Goal: Information Seeking & Learning: Understand process/instructions

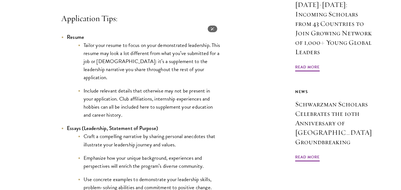
scroll to position [500, 0]
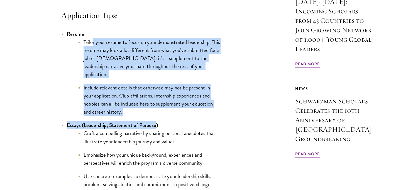
drag, startPoint x: 93, startPoint y: 50, endPoint x: 155, endPoint y: 127, distance: 98.6
click at [215, 108] on li "Include relevant details that otherwise may not be present in your application.…" at bounding box center [149, 100] width 142 height 32
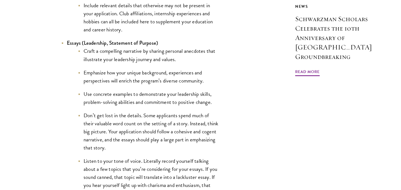
scroll to position [584, 0]
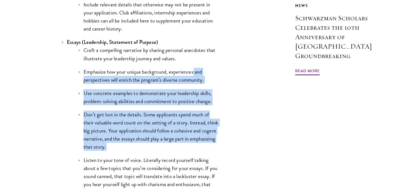
drag, startPoint x: 222, startPoint y: 156, endPoint x: 194, endPoint y: 75, distance: 86.0
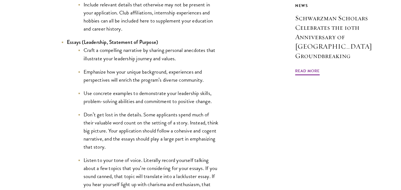
click at [93, 56] on li "Craft a compelling narrative by sharing personal anecdotes that illustrate your…" at bounding box center [149, 54] width 142 height 16
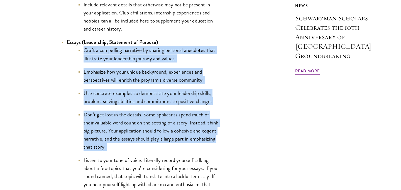
drag, startPoint x: 77, startPoint y: 55, endPoint x: 155, endPoint y: 157, distance: 128.7
click at [155, 157] on ul "Craft a compelling narrative by sharing personal anecdotes that illustrate your…" at bounding box center [143, 136] width 153 height 180
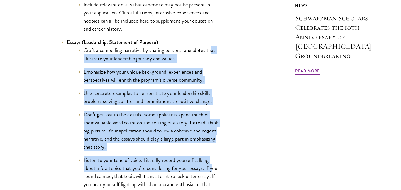
drag, startPoint x: 213, startPoint y: 172, endPoint x: 211, endPoint y: 47, distance: 124.9
click at [211, 47] on li "Essays (Leadership, Statement of Purpose) Craft a compelling narrative by shari…" at bounding box center [140, 132] width 159 height 188
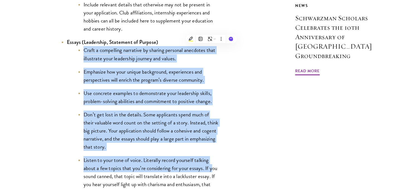
click at [125, 98] on li "Use concrete examples to demonstrate your leadership skills, problem-solving ab…" at bounding box center [149, 97] width 142 height 16
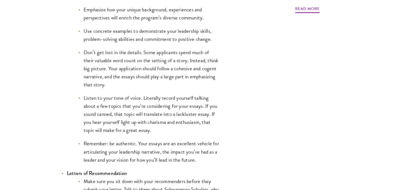
scroll to position [648, 0]
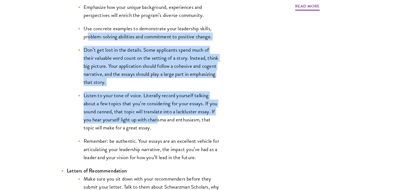
drag, startPoint x: 88, startPoint y: 39, endPoint x: 159, endPoint y: 122, distance: 108.7
click at [159, 122] on ul "Craft a compelling narrative by sharing personal anecdotes that illustrate your…" at bounding box center [143, 71] width 153 height 180
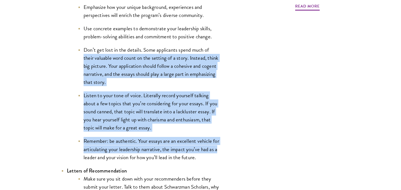
drag, startPoint x: 221, startPoint y: 150, endPoint x: 221, endPoint y: 47, distance: 102.9
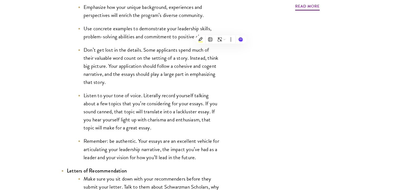
click at [143, 51] on li "Don’t get lost in the details. Some applicants spend much of their valuable wor…" at bounding box center [149, 66] width 142 height 40
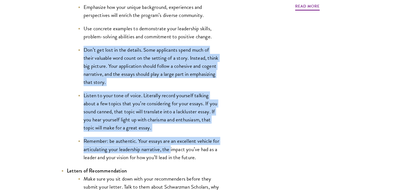
drag, startPoint x: 108, startPoint y: 45, endPoint x: 171, endPoint y: 154, distance: 125.3
click at [171, 154] on ul "Craft a compelling narrative by sharing personal anecdotes that illustrate your…" at bounding box center [143, 71] width 153 height 180
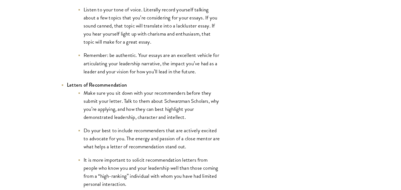
scroll to position [743, 0]
